Goal: Transaction & Acquisition: Purchase product/service

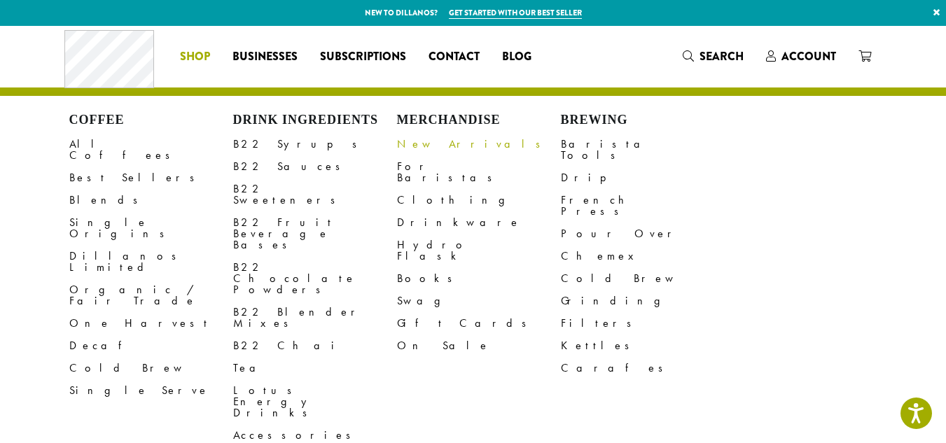
click at [426, 136] on link "New Arrivals" at bounding box center [479, 144] width 164 height 22
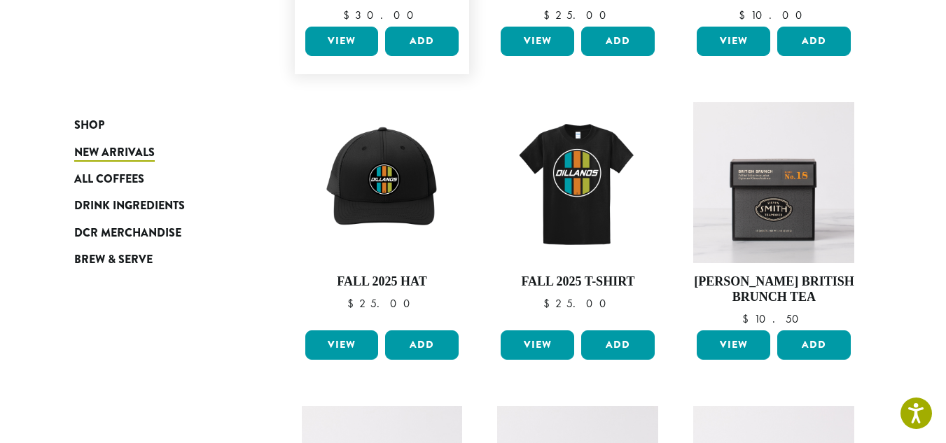
scroll to position [420, 0]
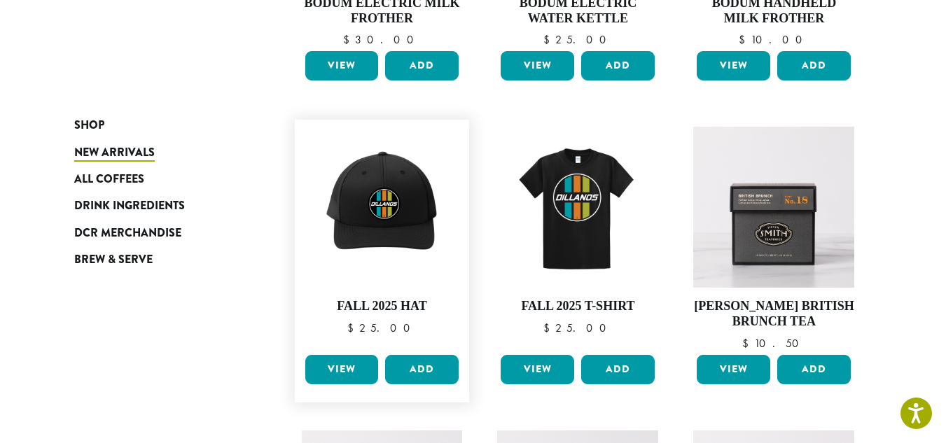
click at [326, 359] on link "View" at bounding box center [342, 369] width 74 height 29
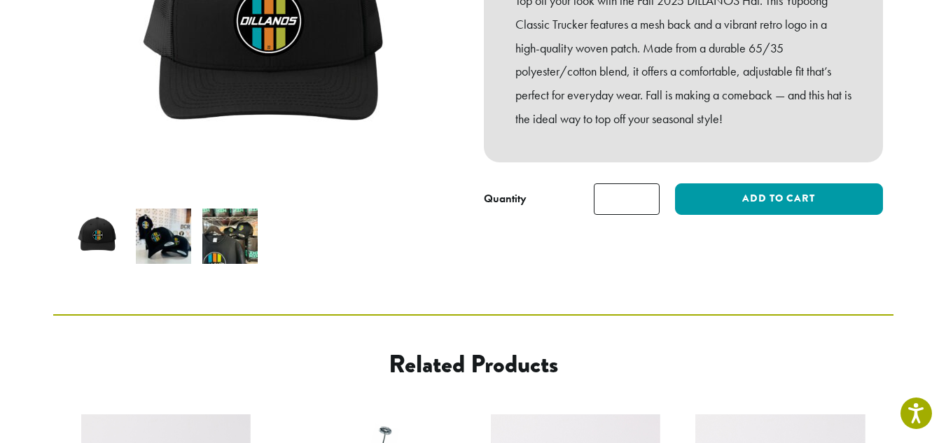
scroll to position [280, 0]
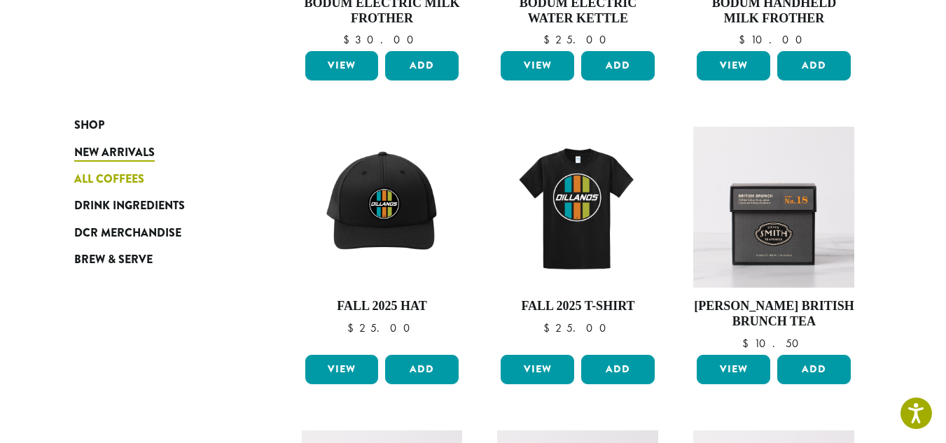
click at [133, 174] on span "All Coffees" at bounding box center [109, 180] width 70 height 18
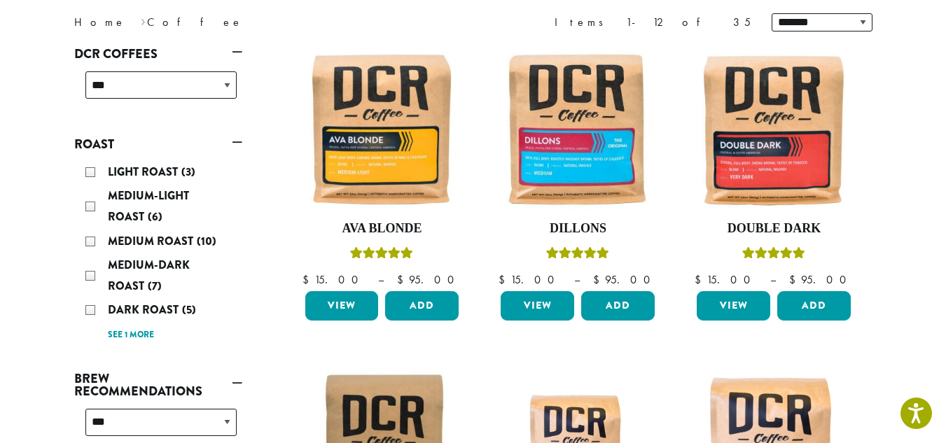
scroll to position [210, 0]
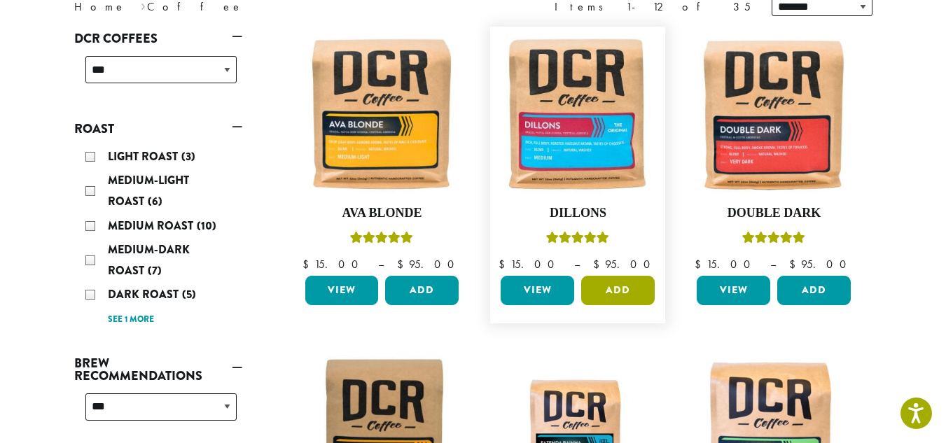
click at [621, 281] on button "Add" at bounding box center [618, 290] width 74 height 29
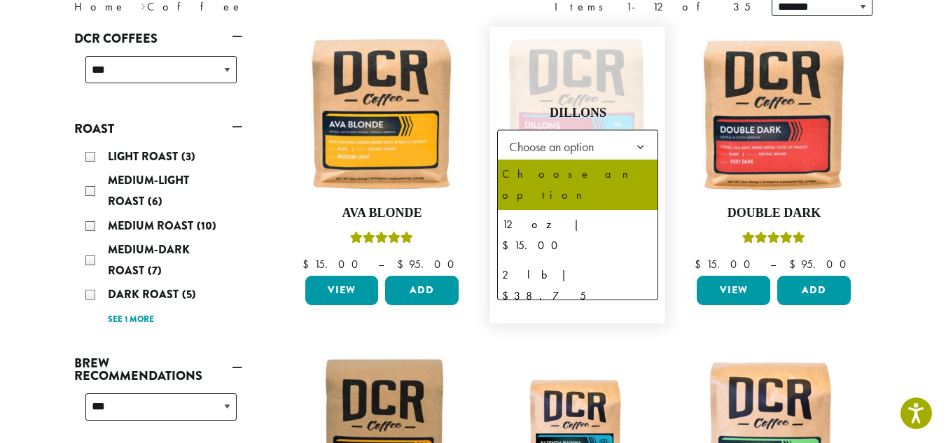
click at [640, 143] on b at bounding box center [640, 147] width 34 height 34
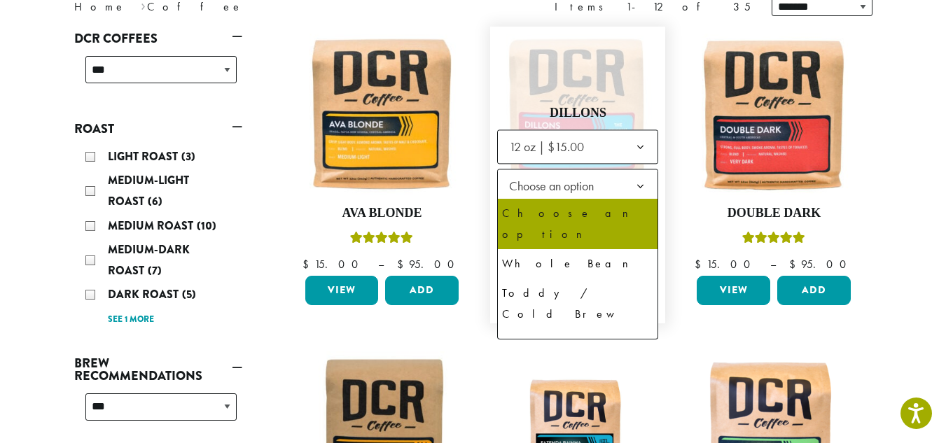
click at [638, 186] on b at bounding box center [640, 187] width 34 height 34
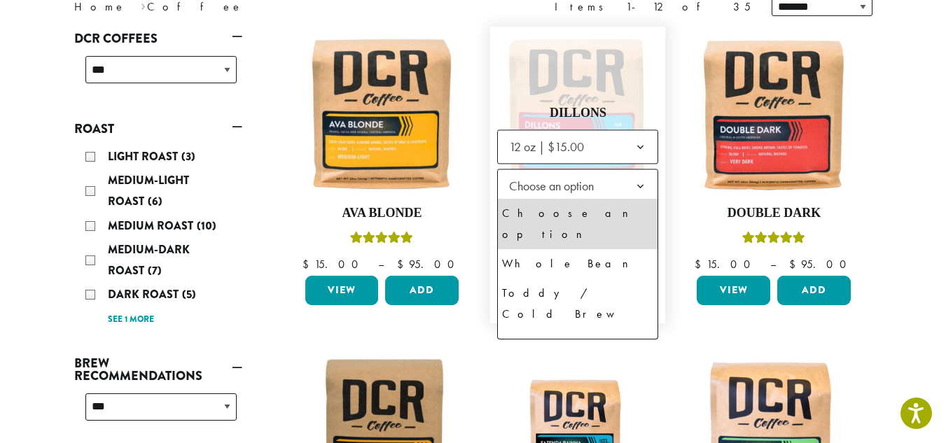
select select "*********"
select select "**********"
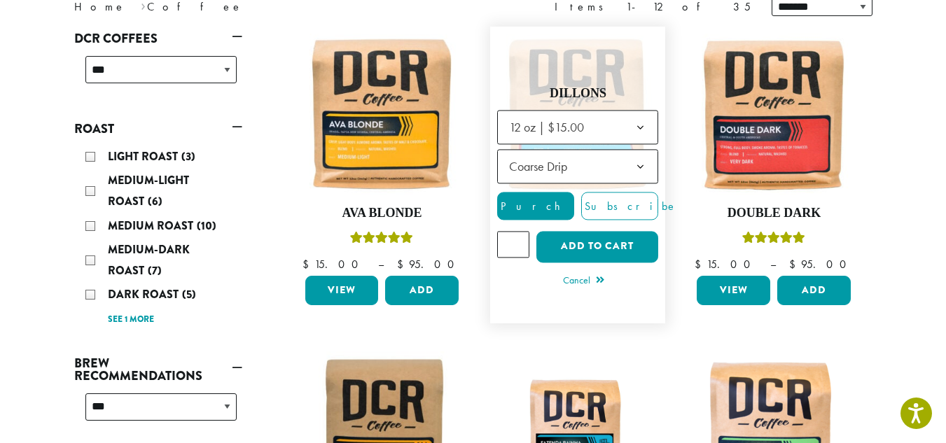
type input "*"
click at [516, 237] on input "*" at bounding box center [513, 244] width 32 height 27
click at [615, 239] on button "Add to cart" at bounding box center [598, 247] width 122 height 32
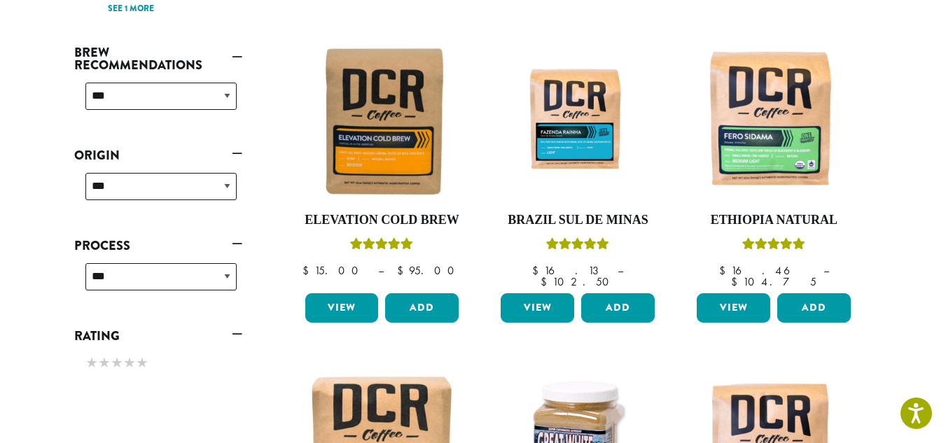
scroll to position [490, 0]
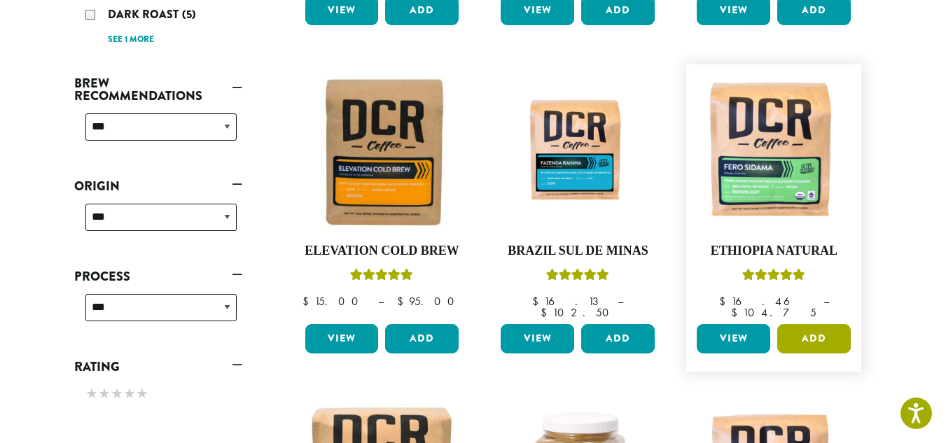
click at [815, 324] on button "Add" at bounding box center [815, 338] width 74 height 29
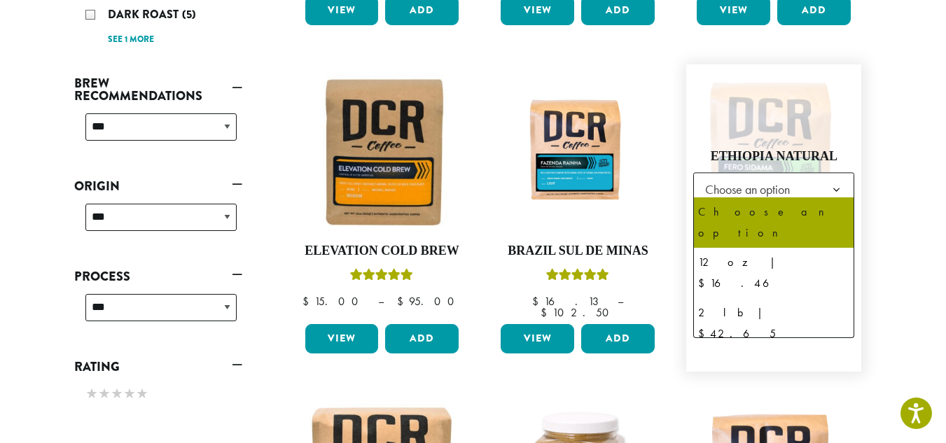
click at [839, 179] on b at bounding box center [837, 191] width 34 height 34
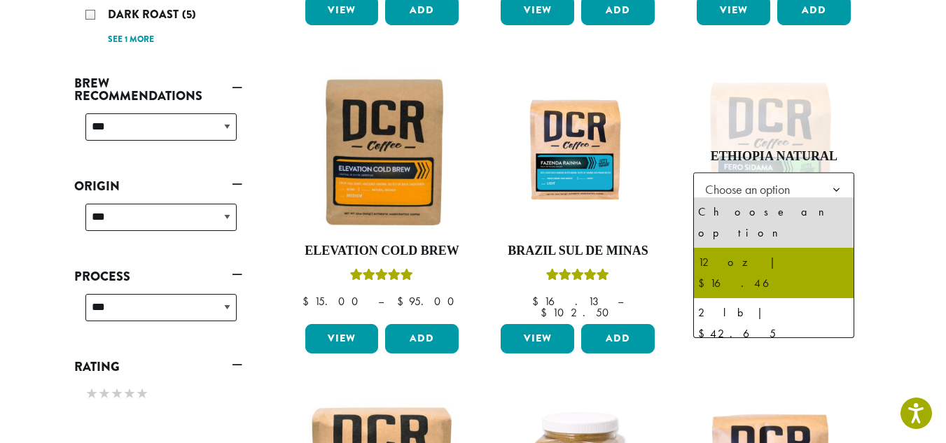
select select "*********"
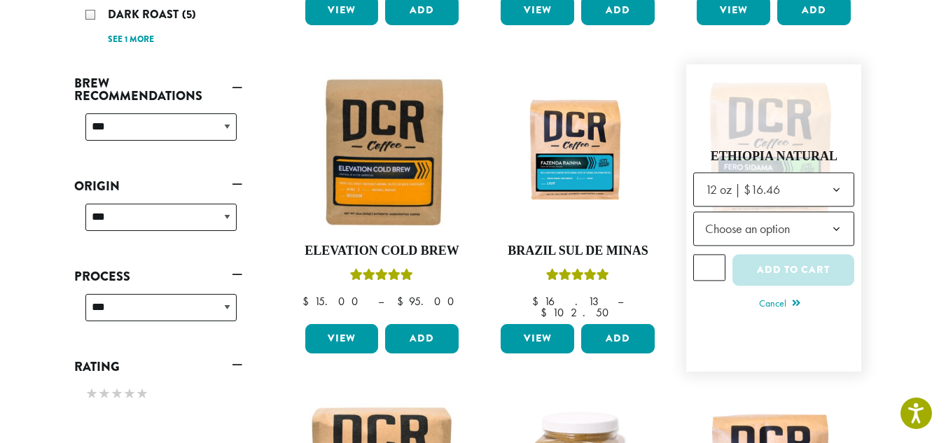
click at [833, 227] on b at bounding box center [837, 230] width 34 height 34
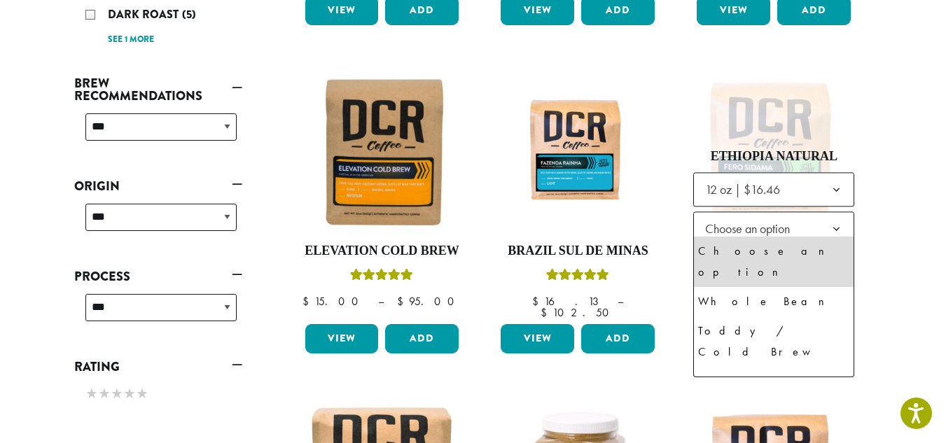
select select "**********"
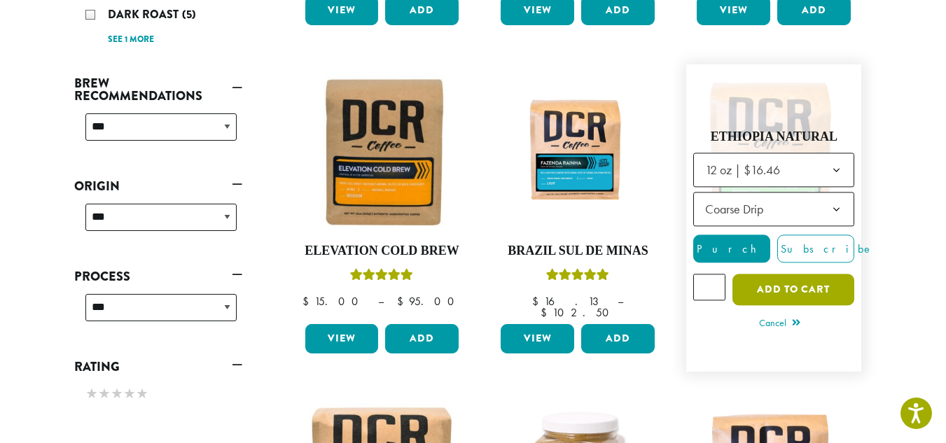
click at [807, 276] on button "Add to cart" at bounding box center [794, 291] width 122 height 32
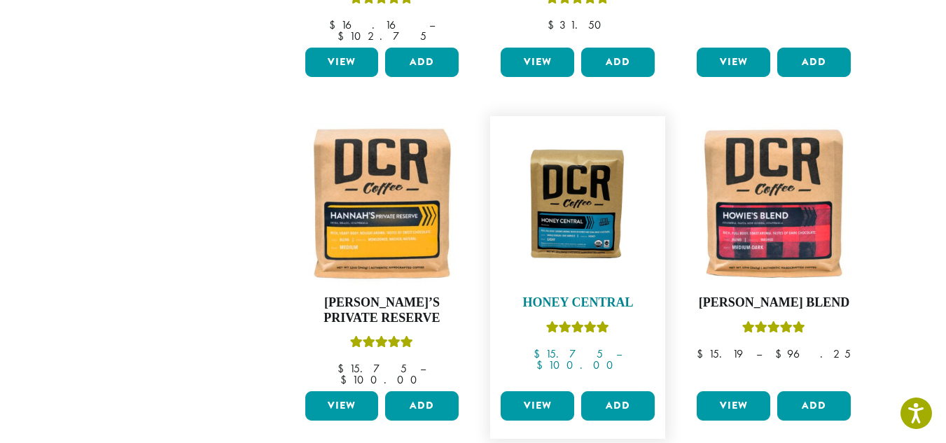
scroll to position [1121, 0]
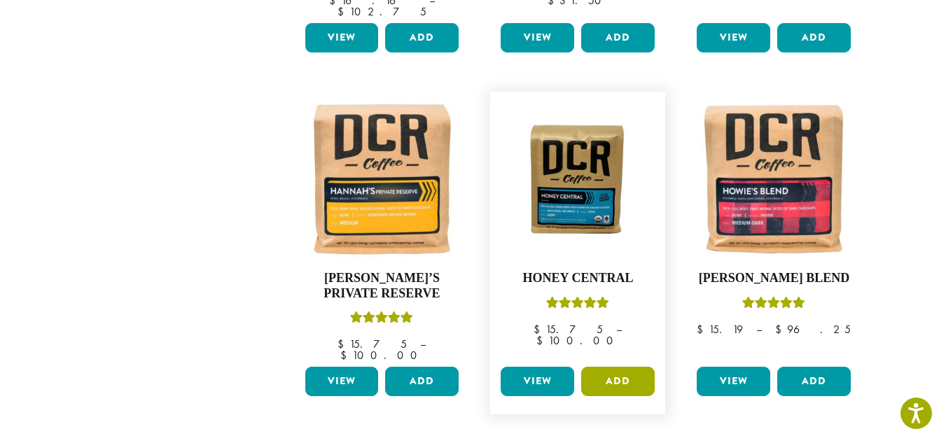
click at [621, 367] on button "Add" at bounding box center [618, 381] width 74 height 29
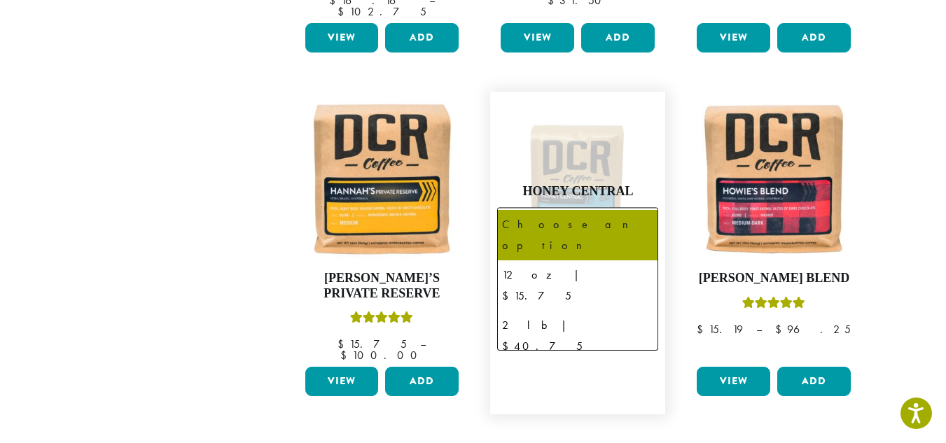
click at [643, 209] on b at bounding box center [640, 226] width 34 height 34
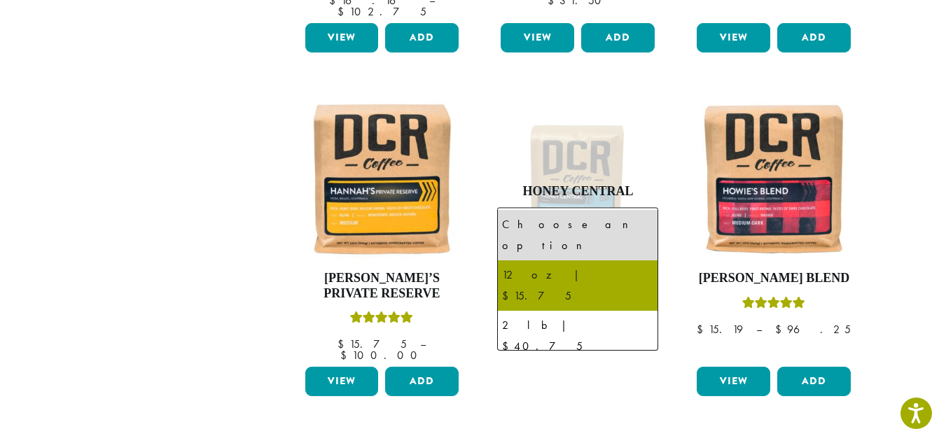
select select "*********"
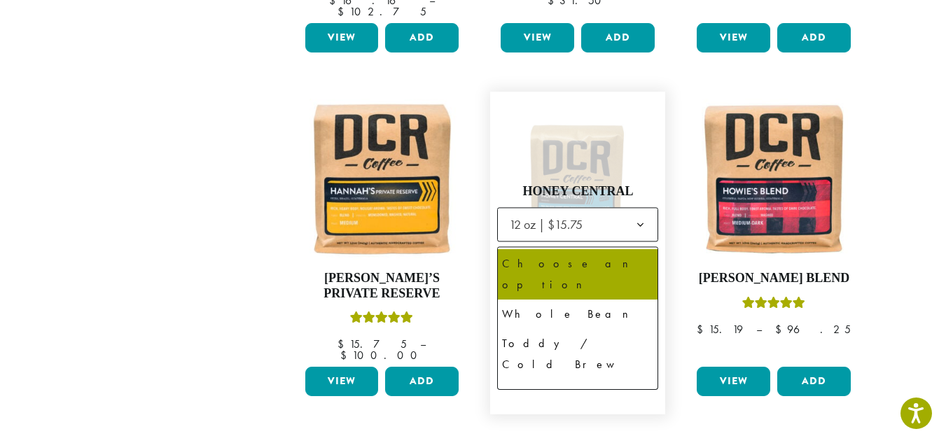
click at [640, 248] on b at bounding box center [640, 265] width 34 height 34
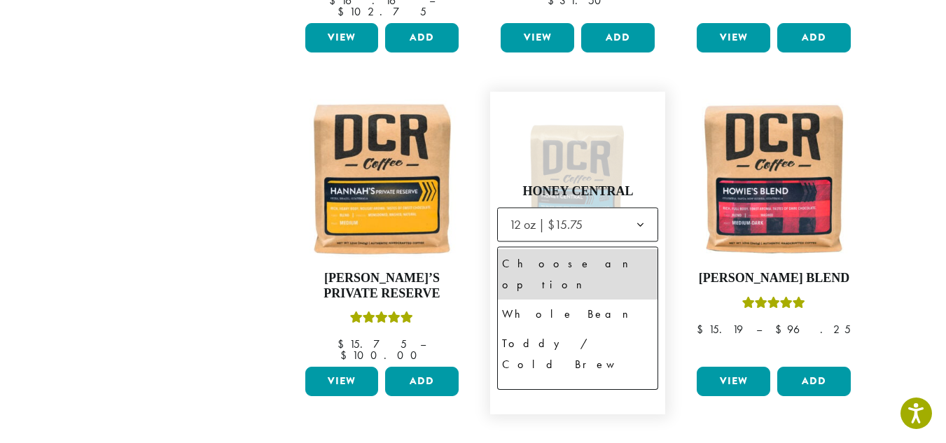
select select "**********"
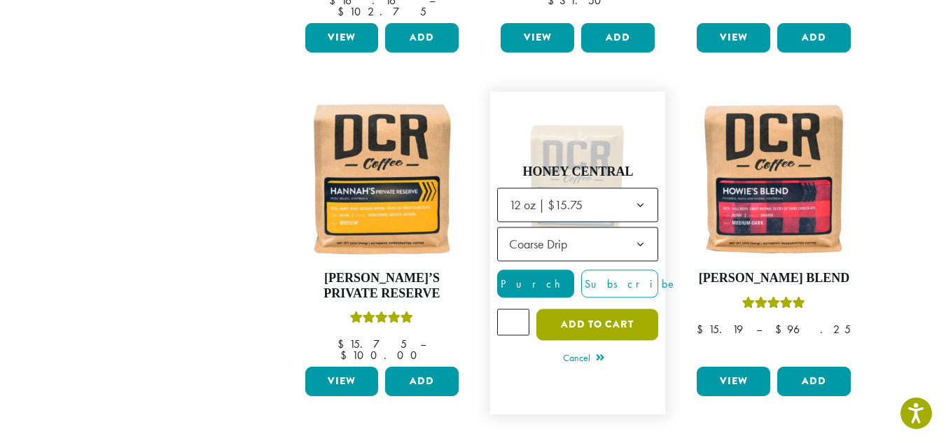
click at [610, 310] on button "Add to cart" at bounding box center [598, 326] width 122 height 32
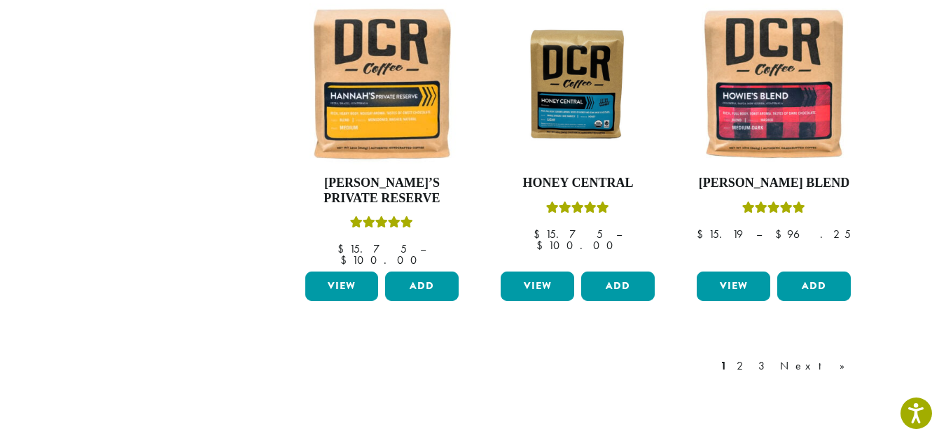
scroll to position [1331, 0]
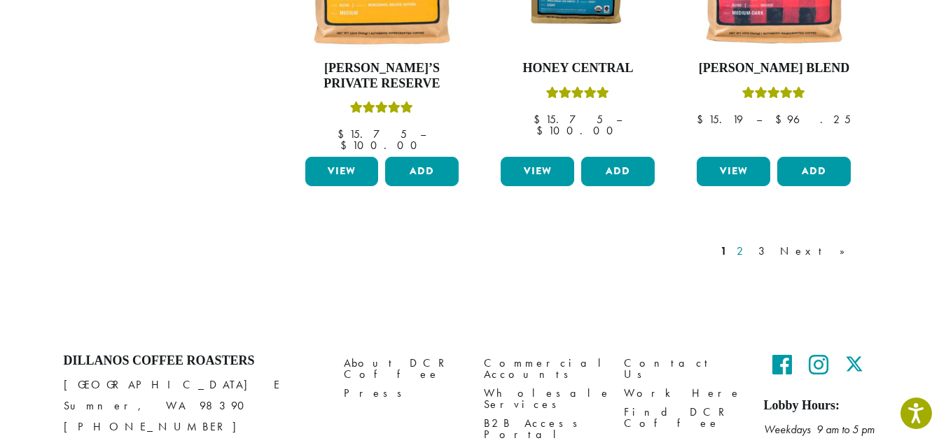
click at [752, 243] on link "2" at bounding box center [743, 251] width 18 height 17
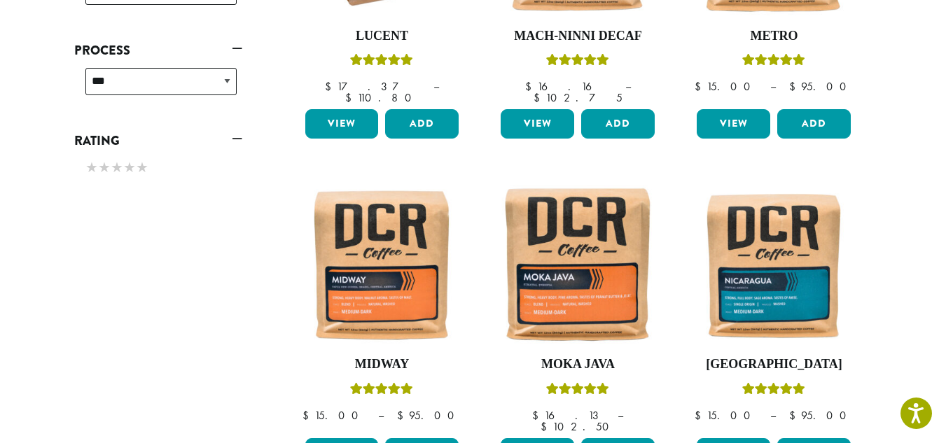
scroll to position [787, 0]
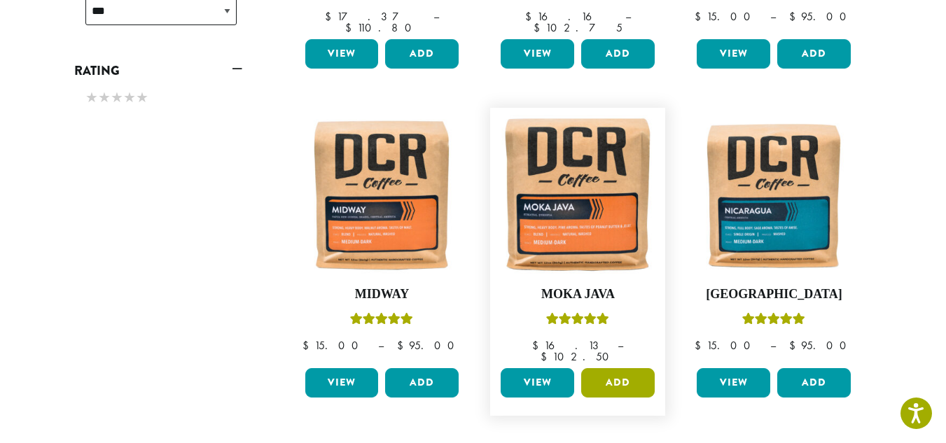
click at [632, 368] on button "Add" at bounding box center [618, 382] width 74 height 29
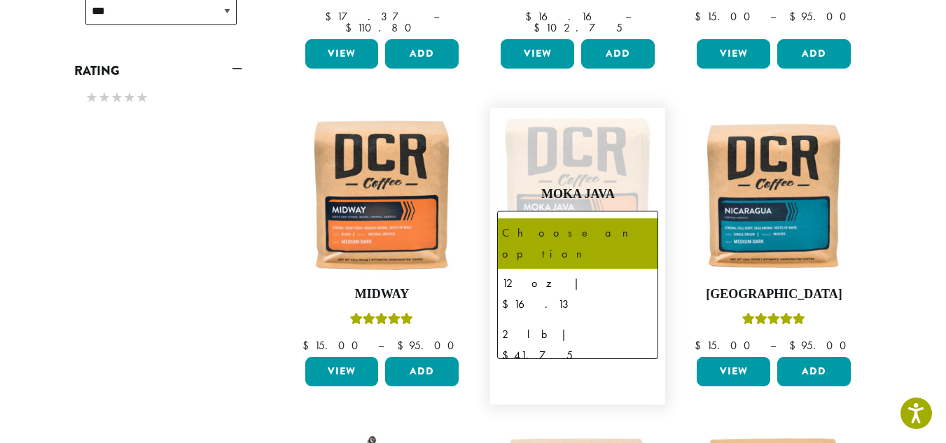
click at [640, 212] on b at bounding box center [640, 229] width 34 height 34
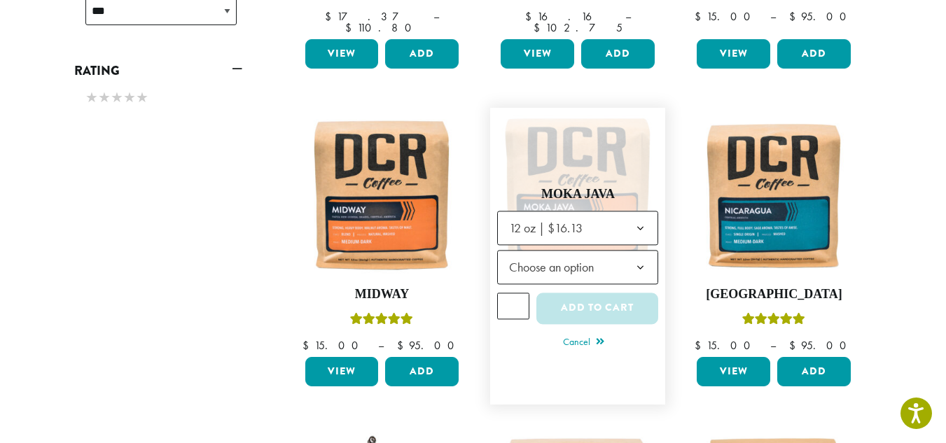
click at [640, 251] on b at bounding box center [640, 268] width 34 height 34
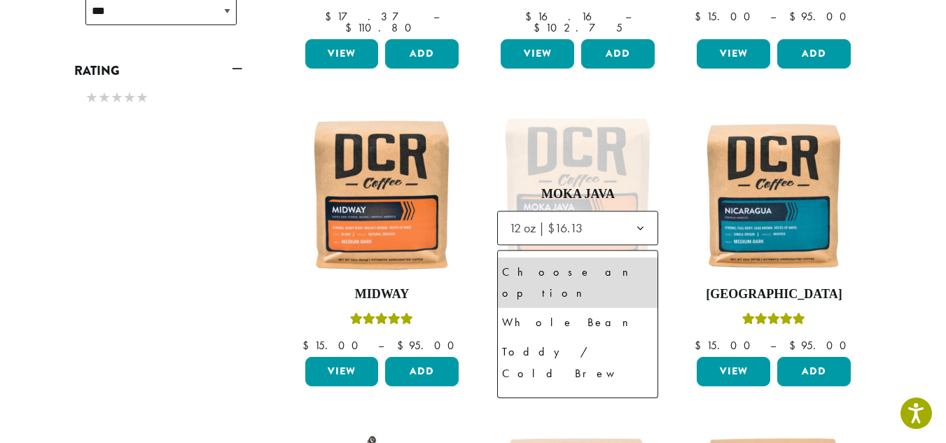
select select "*********"
select select "**********"
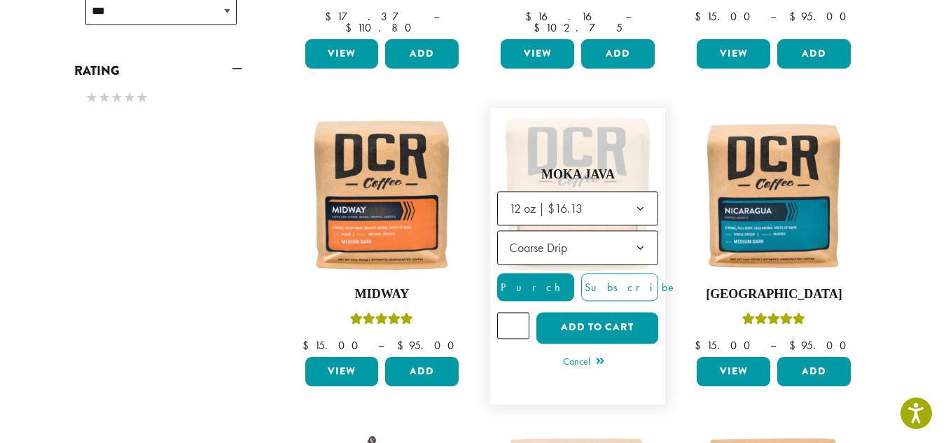
type input "*"
click at [520, 312] on input "*" at bounding box center [513, 325] width 32 height 27
click at [604, 312] on button "Add to cart" at bounding box center [598, 328] width 122 height 32
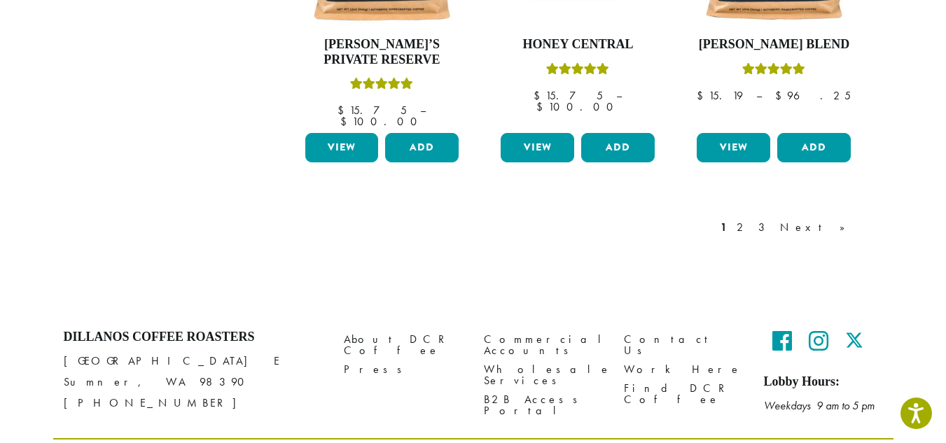
scroll to position [1365, 0]
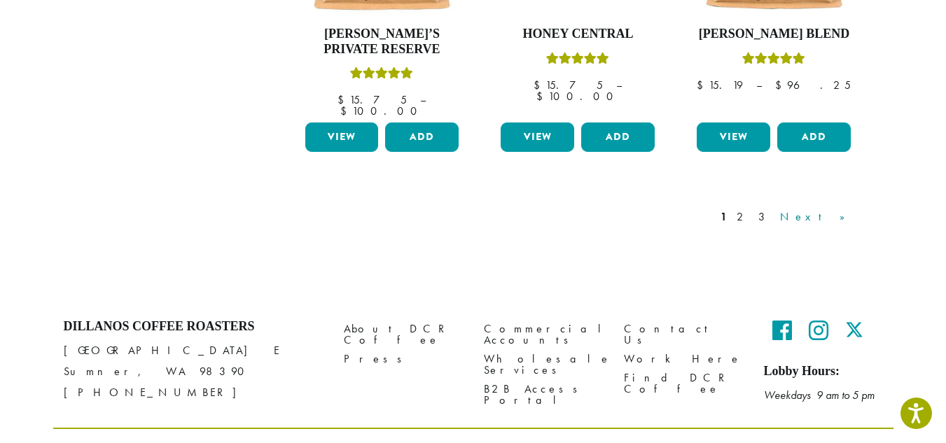
click at [834, 209] on link "Next »" at bounding box center [818, 217] width 81 height 17
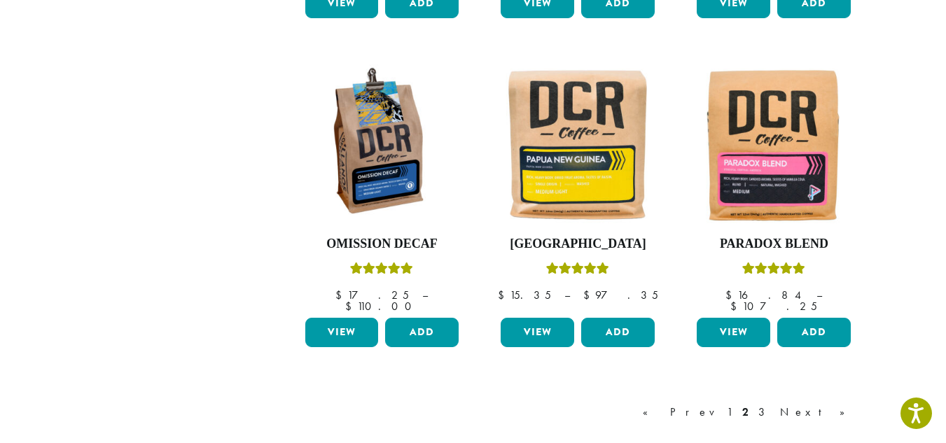
scroll to position [1207, 0]
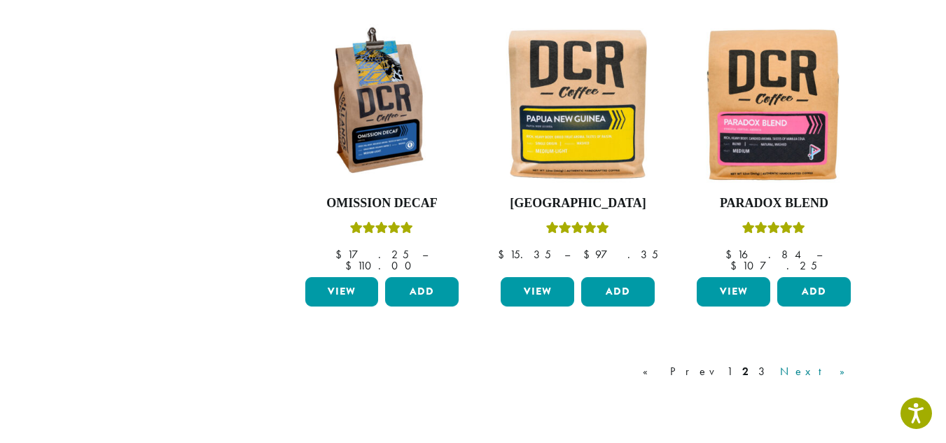
click at [837, 364] on link "Next »" at bounding box center [818, 372] width 81 height 17
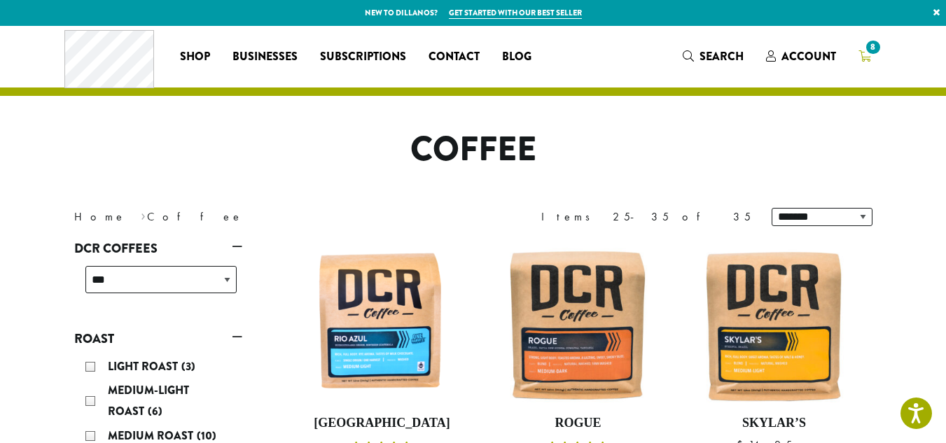
click at [870, 44] on span "8" at bounding box center [873, 47] width 19 height 19
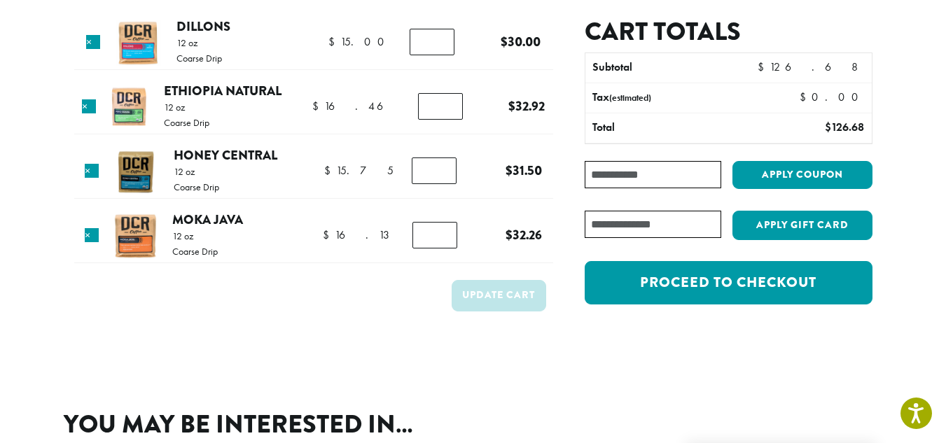
scroll to position [107, 0]
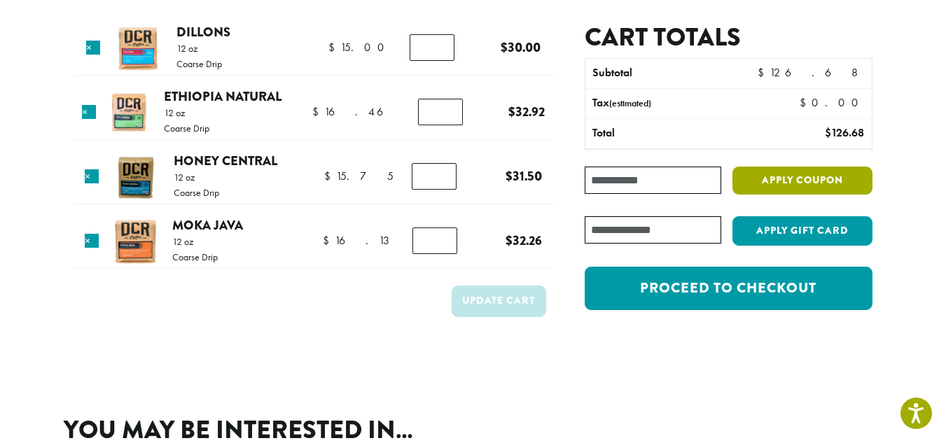
click at [775, 173] on button "Apply coupon" at bounding box center [803, 181] width 140 height 29
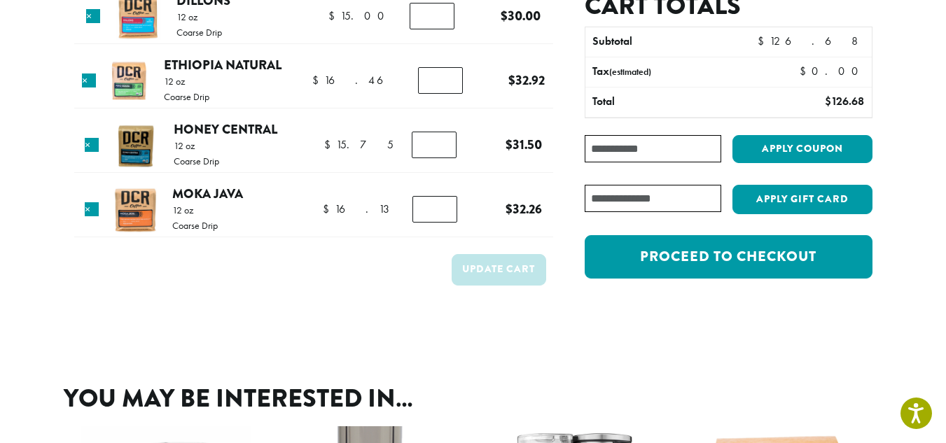
scroll to position [140, 0]
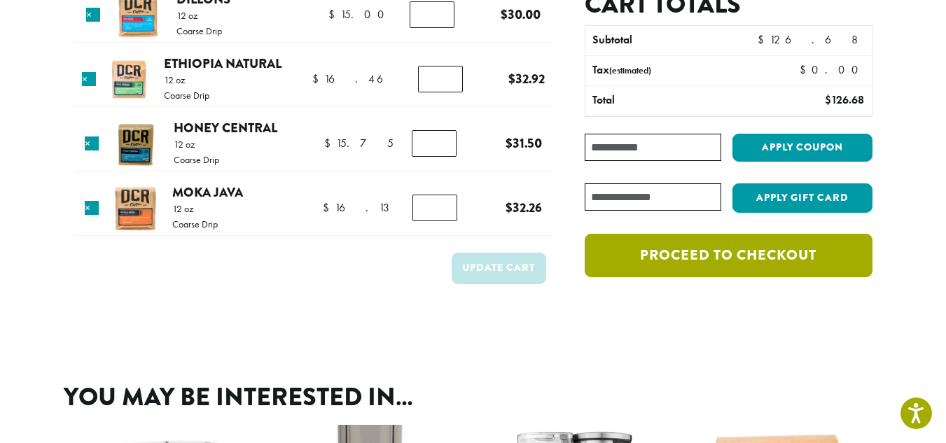
click at [743, 258] on link "Proceed to checkout" at bounding box center [728, 255] width 287 height 43
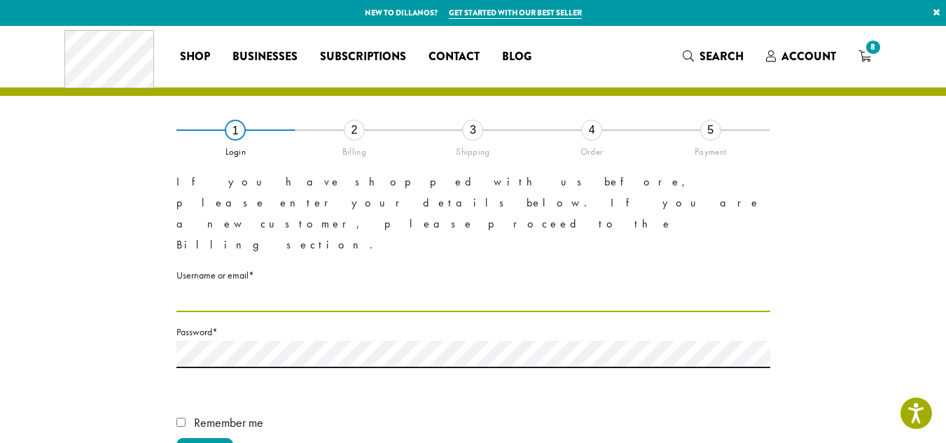
click at [191, 285] on input "Username or email * Required" at bounding box center [474, 298] width 594 height 27
type input "**********"
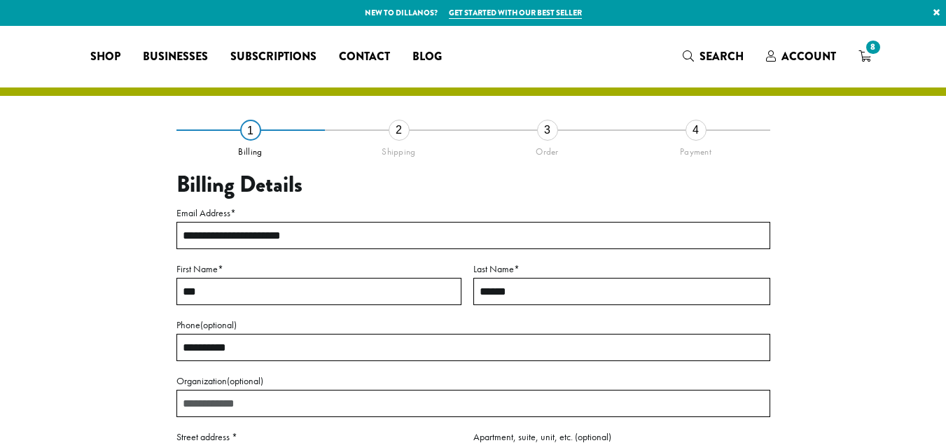
select select "**"
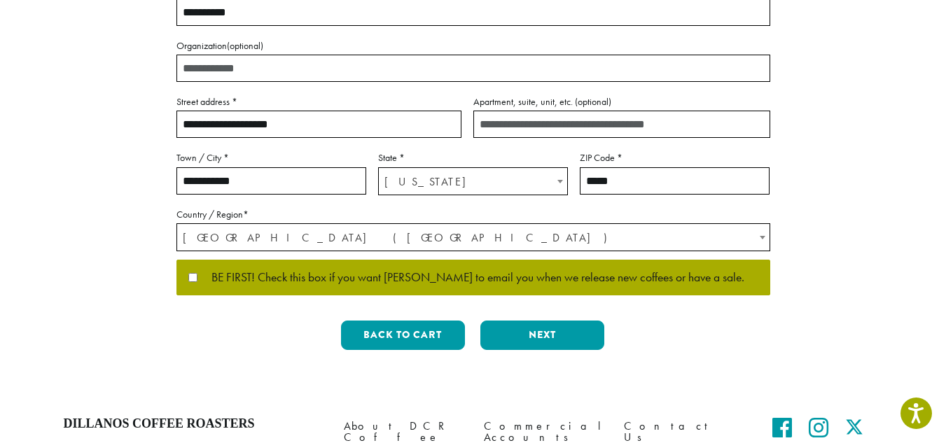
scroll to position [326, 0]
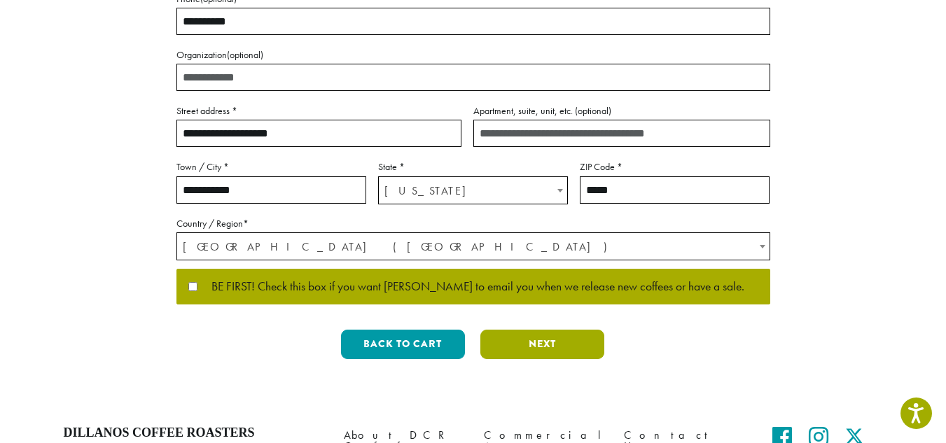
click at [542, 334] on button "Next" at bounding box center [543, 344] width 124 height 29
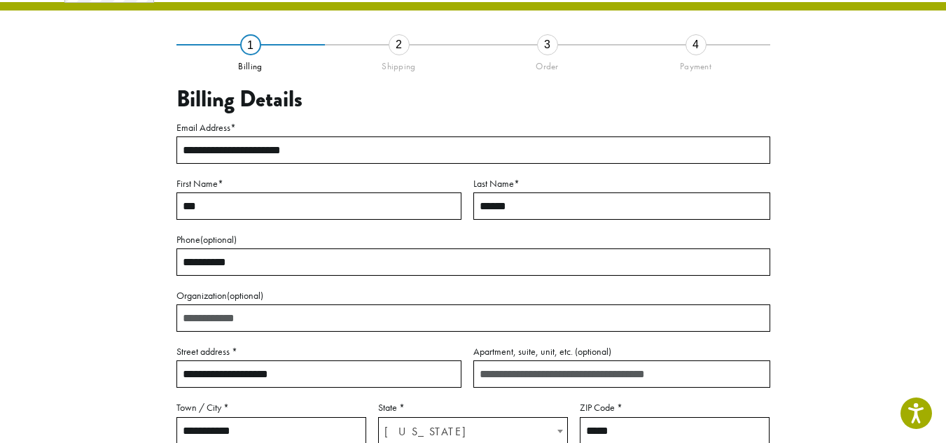
scroll to position [81, 0]
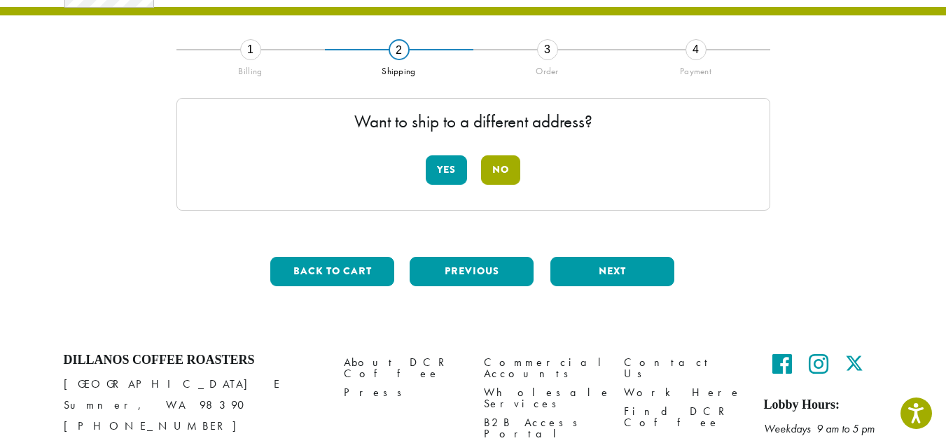
click at [513, 169] on button "No" at bounding box center [500, 170] width 39 height 29
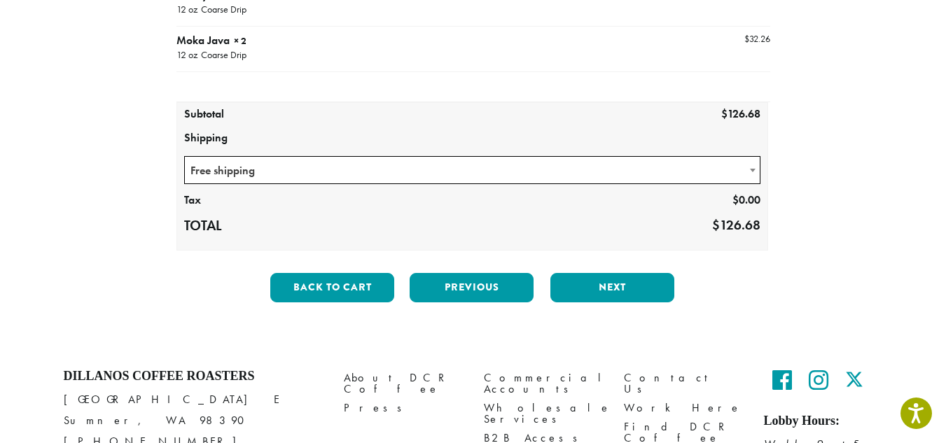
scroll to position [361, 0]
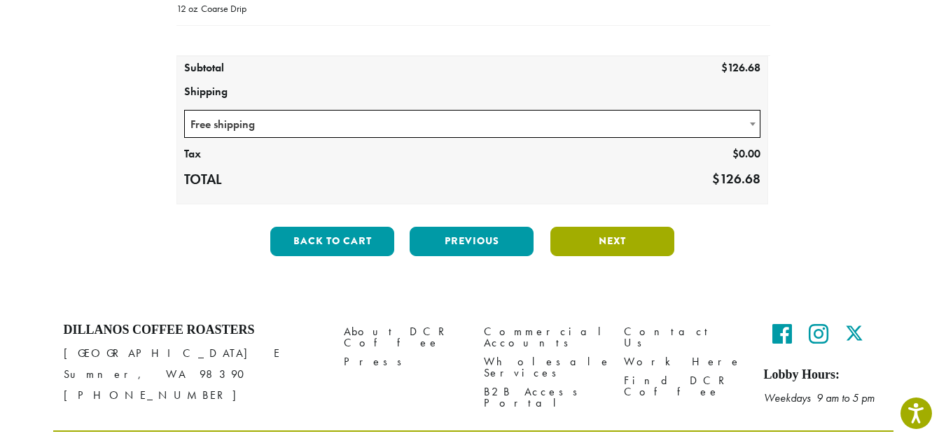
click at [640, 243] on button "Next" at bounding box center [613, 241] width 124 height 29
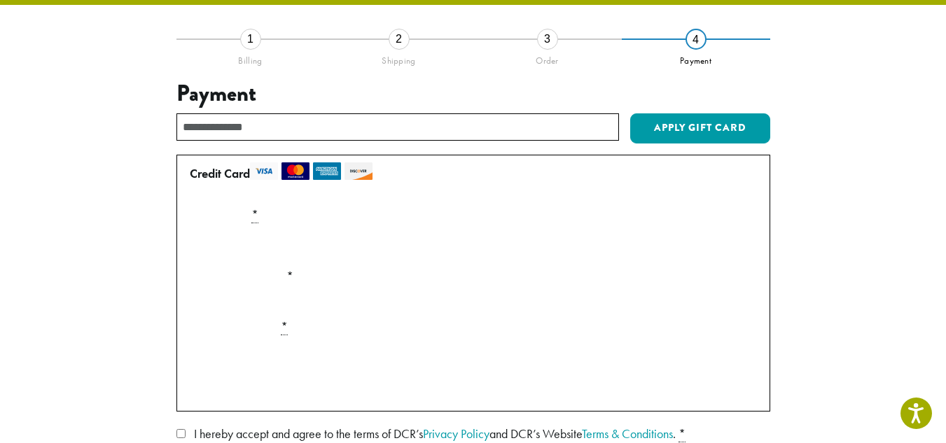
scroll to position [81, 0]
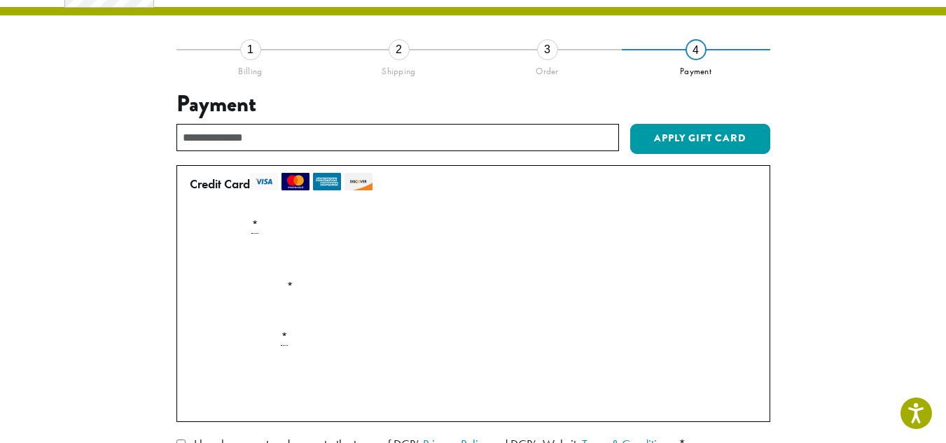
click at [296, 334] on label "Card Security Code *" at bounding box center [473, 337] width 579 height 22
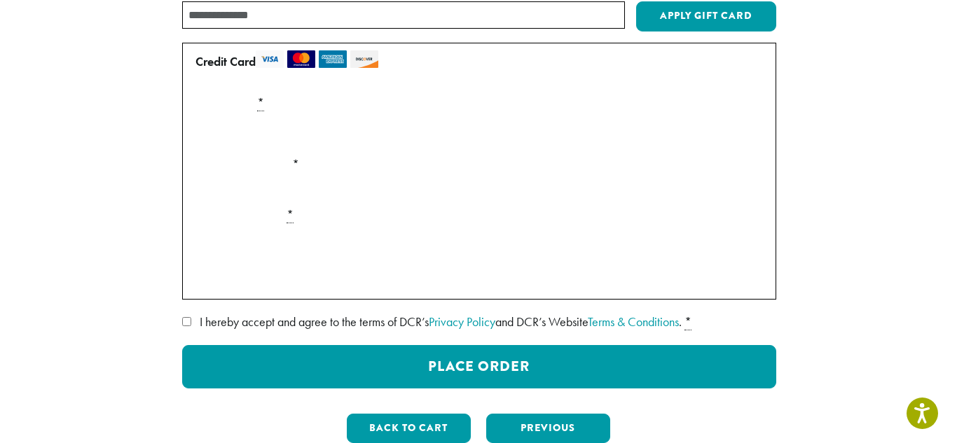
scroll to position [221, 0]
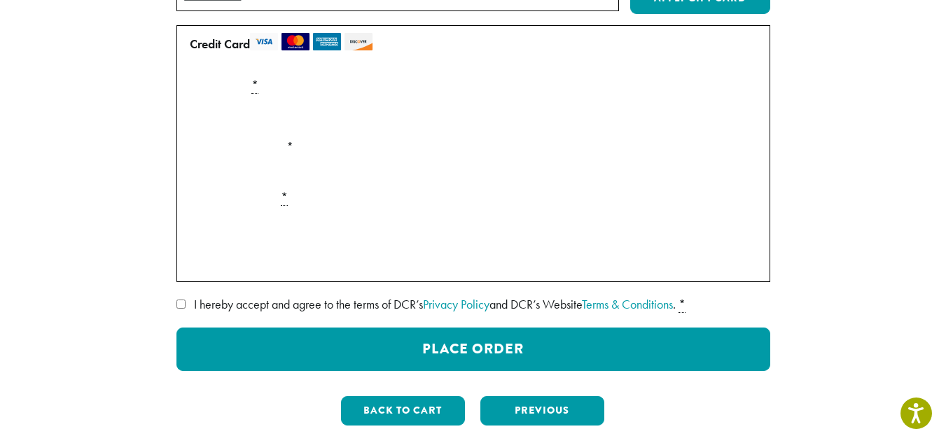
click at [184, 298] on label "I hereby accept and agree to the terms of DCR’s Privacy Policy and DCR’s Websit…" at bounding box center [474, 305] width 594 height 22
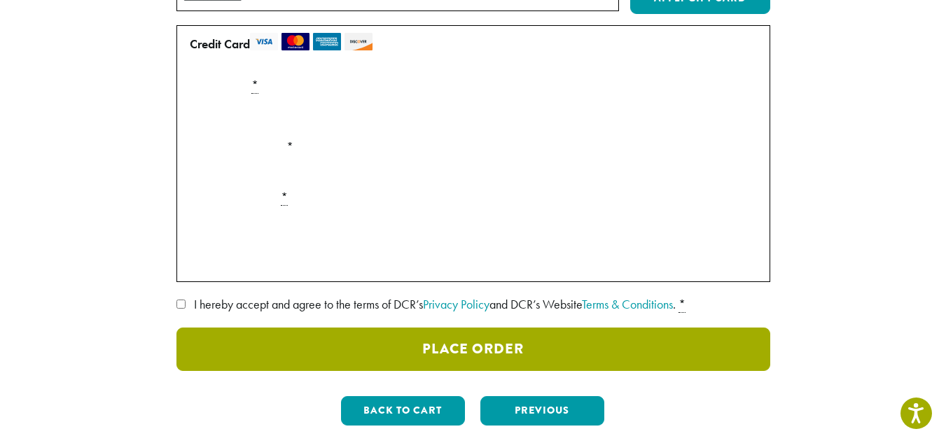
click at [493, 344] on button "Place Order" at bounding box center [474, 349] width 594 height 43
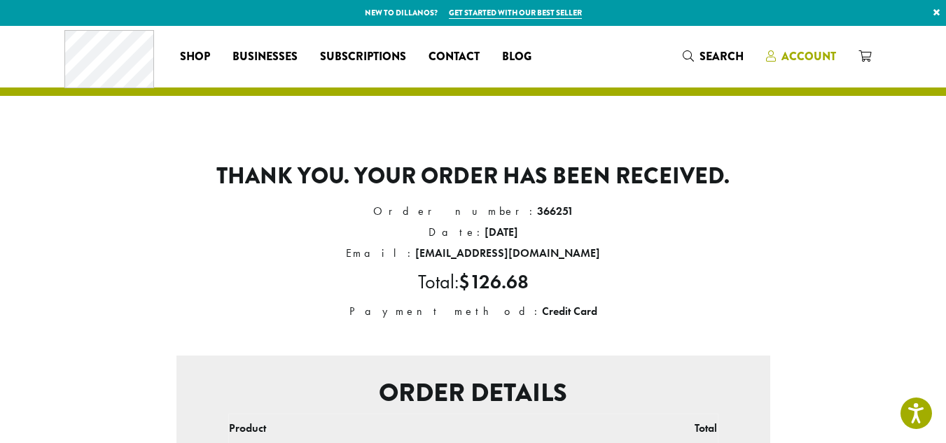
click at [782, 52] on span "Account" at bounding box center [809, 56] width 55 height 16
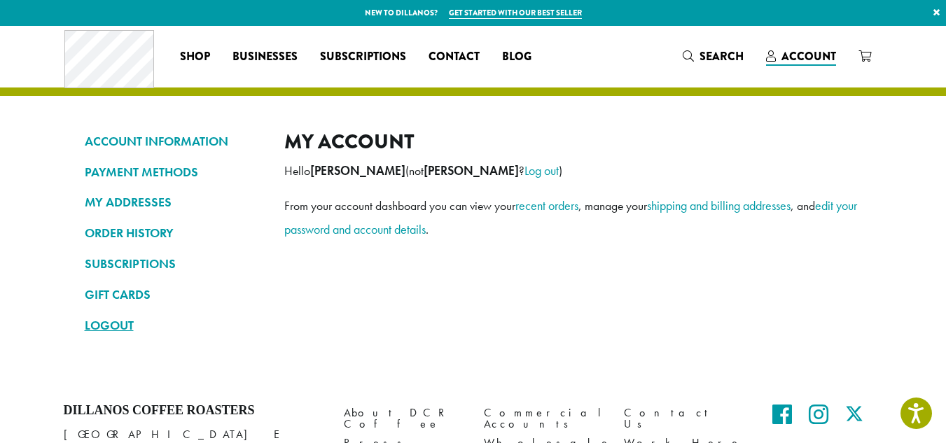
click at [95, 324] on link "LOGOUT" at bounding box center [174, 326] width 179 height 24
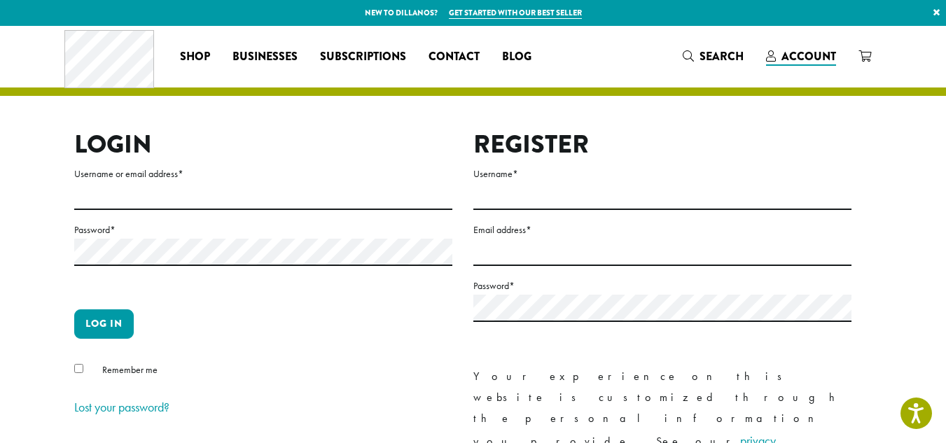
click at [936, 6] on link "×" at bounding box center [936, 12] width 19 height 25
